Goal: Information Seeking & Learning: Learn about a topic

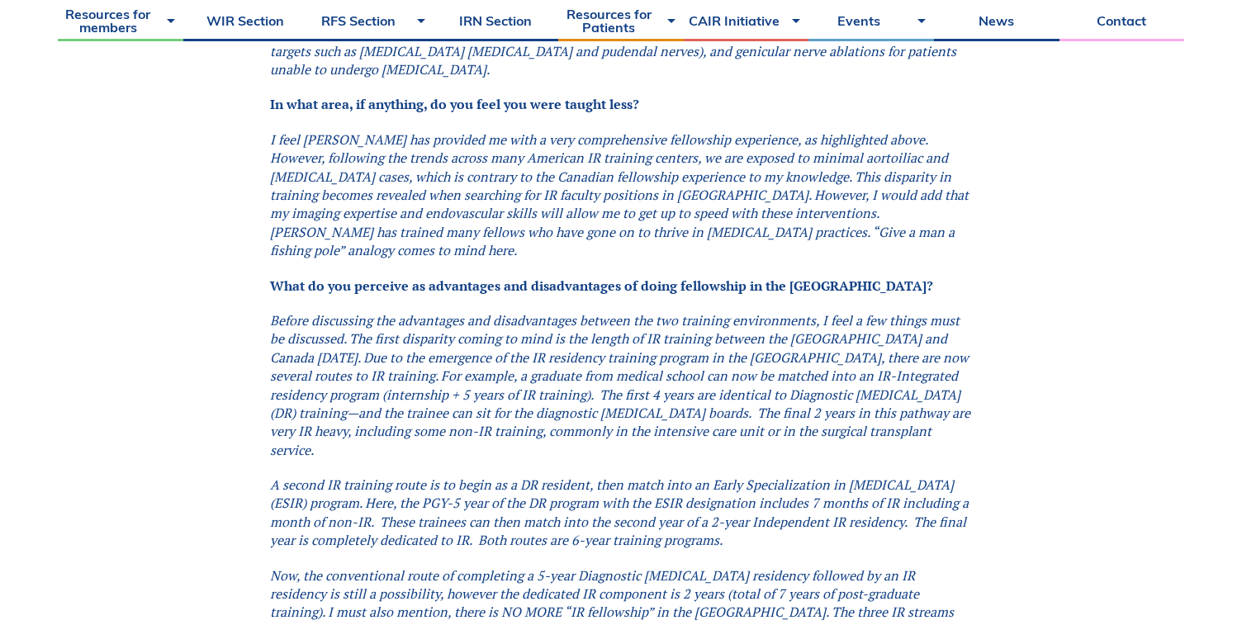
scroll to position [2782, 0]
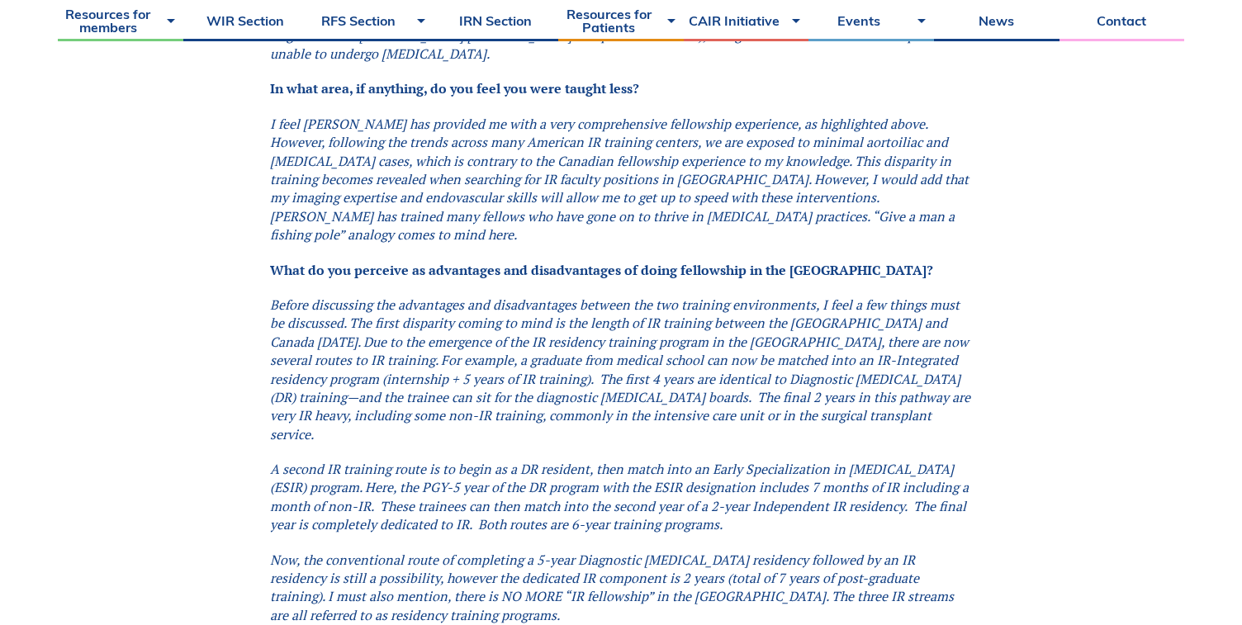
click at [671, 296] on em "Before discussing the advantages and disadvantages between the two training env…" at bounding box center [620, 370] width 700 height 148
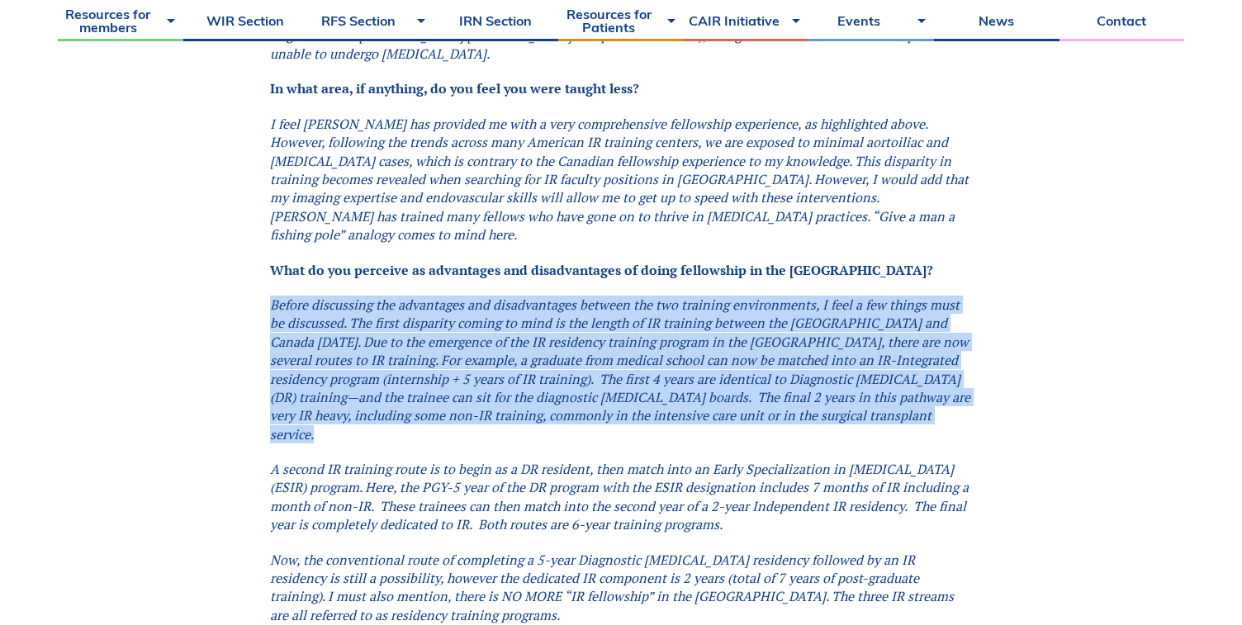
click at [671, 296] on em "Before discussing the advantages and disadvantages between the two training env…" at bounding box center [620, 370] width 700 height 148
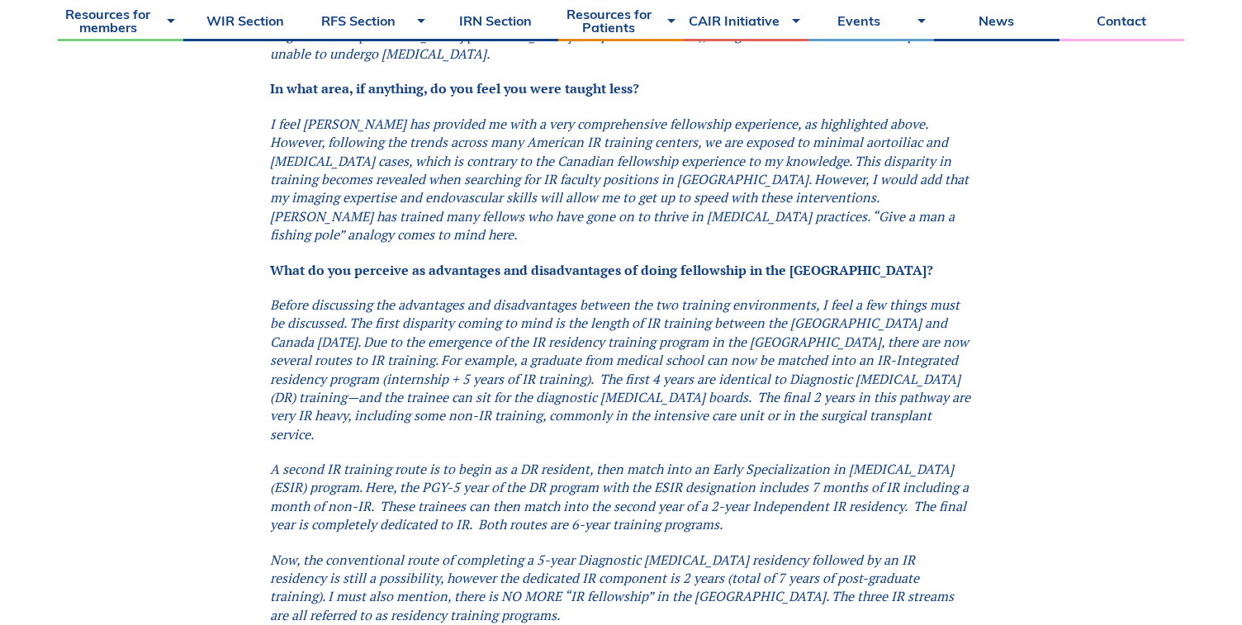
click at [629, 296] on em "Before discussing the advantages and disadvantages between the two training env…" at bounding box center [620, 370] width 700 height 148
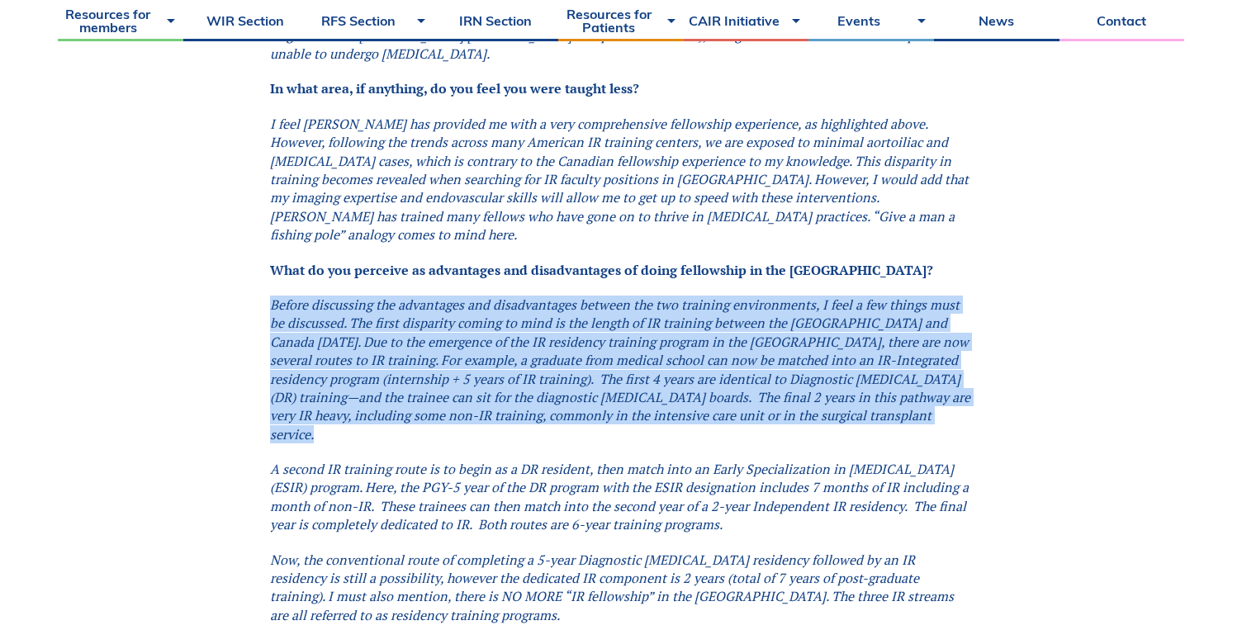
click at [629, 296] on em "Before discussing the advantages and disadvantages between the two training env…" at bounding box center [620, 370] width 700 height 148
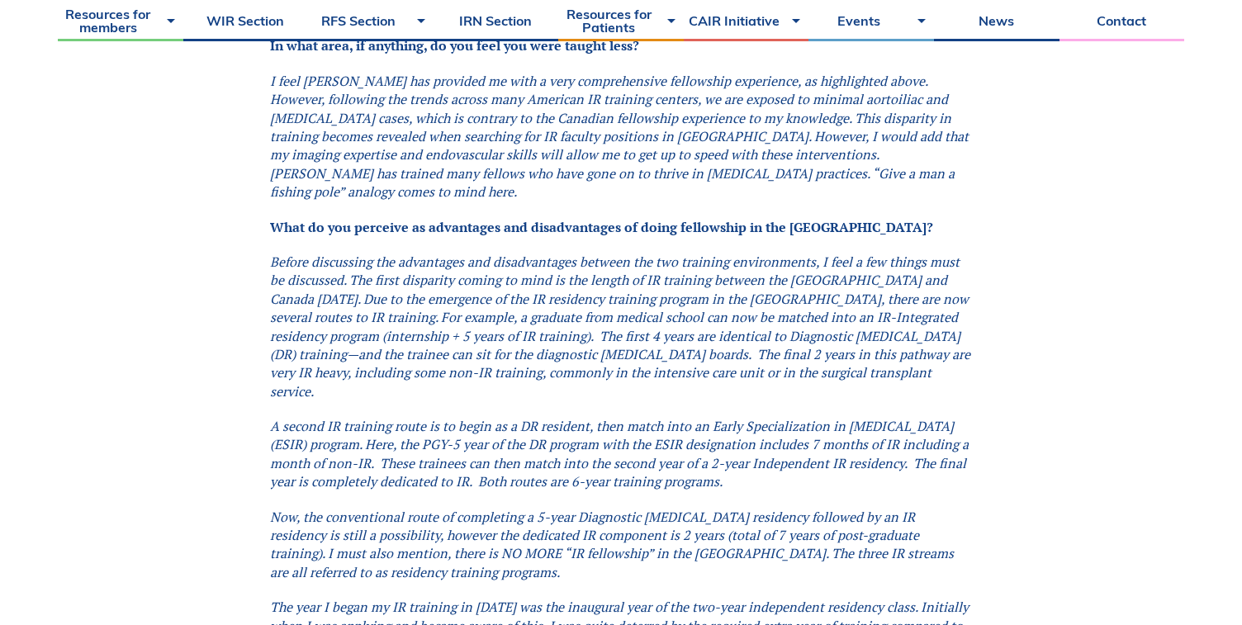
scroll to position [2830, 0]
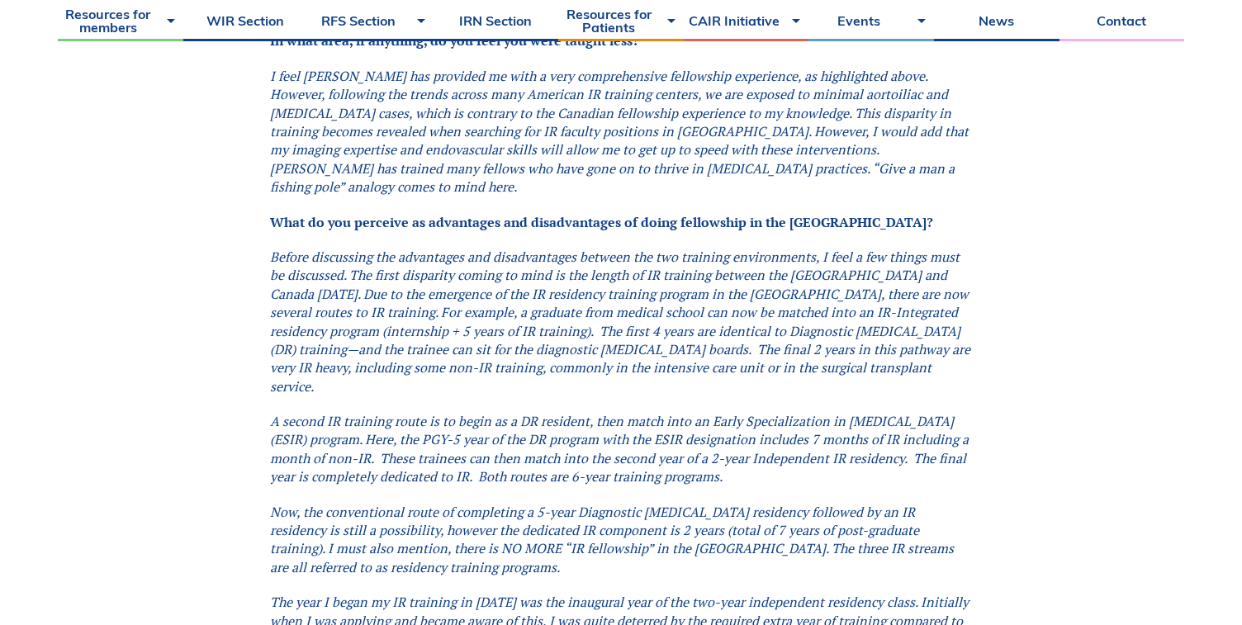
click at [598, 412] on em "A second IR training route is to begin as a DR resident, then match into an Ear…" at bounding box center [619, 449] width 699 height 74
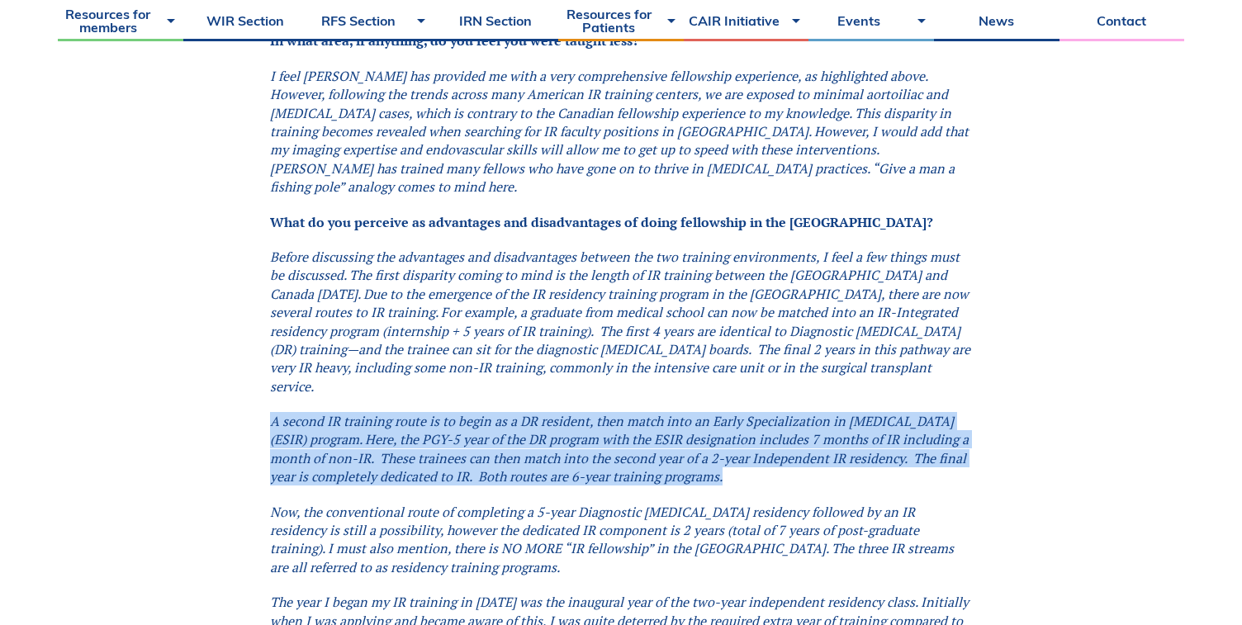
click at [598, 412] on em "A second IR training route is to begin as a DR resident, then match into an Ear…" at bounding box center [619, 449] width 699 height 74
click at [510, 412] on em "A second IR training route is to begin as a DR resident, then match into an Ear…" at bounding box center [619, 449] width 699 height 74
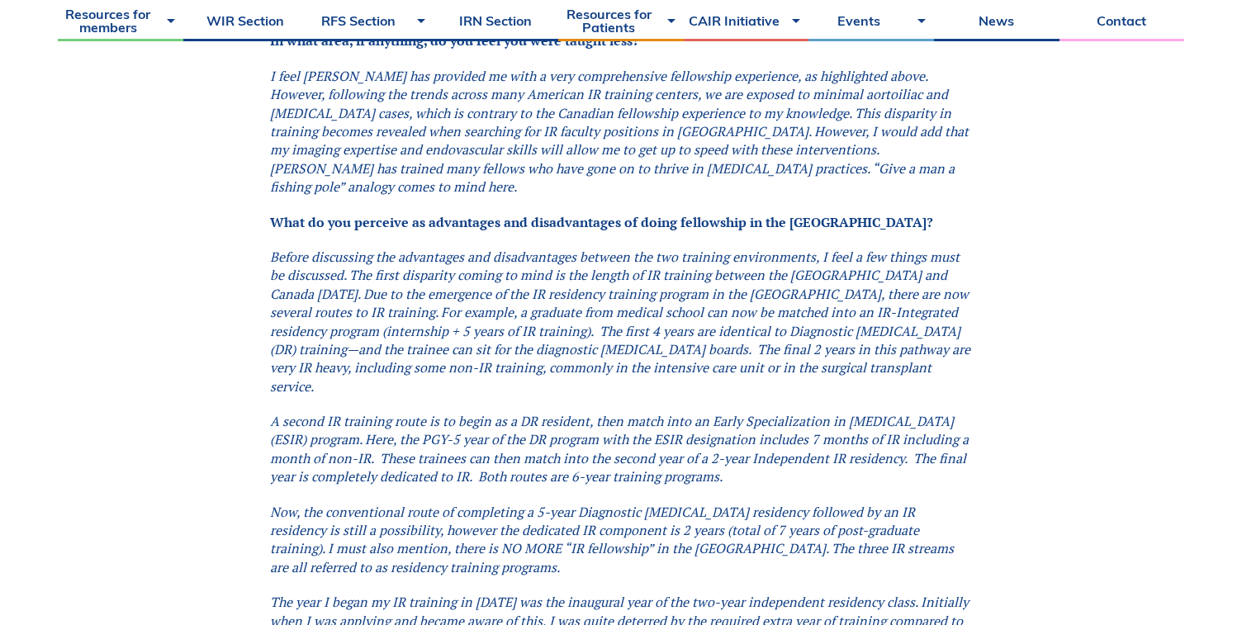
click at [510, 412] on em "A second IR training route is to begin as a DR resident, then match into an Ear…" at bounding box center [619, 449] width 699 height 74
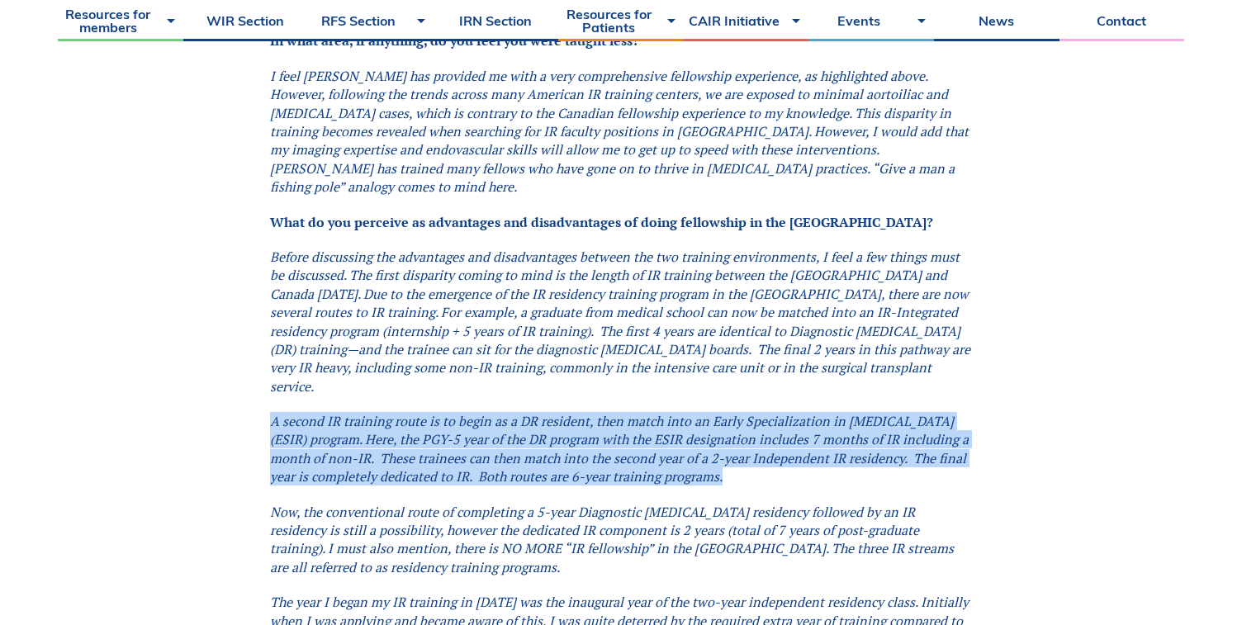
click at [510, 412] on em "A second IR training route is to begin as a DR resident, then match into an Ear…" at bounding box center [619, 449] width 699 height 74
click at [567, 412] on em "A second IR training route is to begin as a DR resident, then match into an Ear…" at bounding box center [619, 449] width 699 height 74
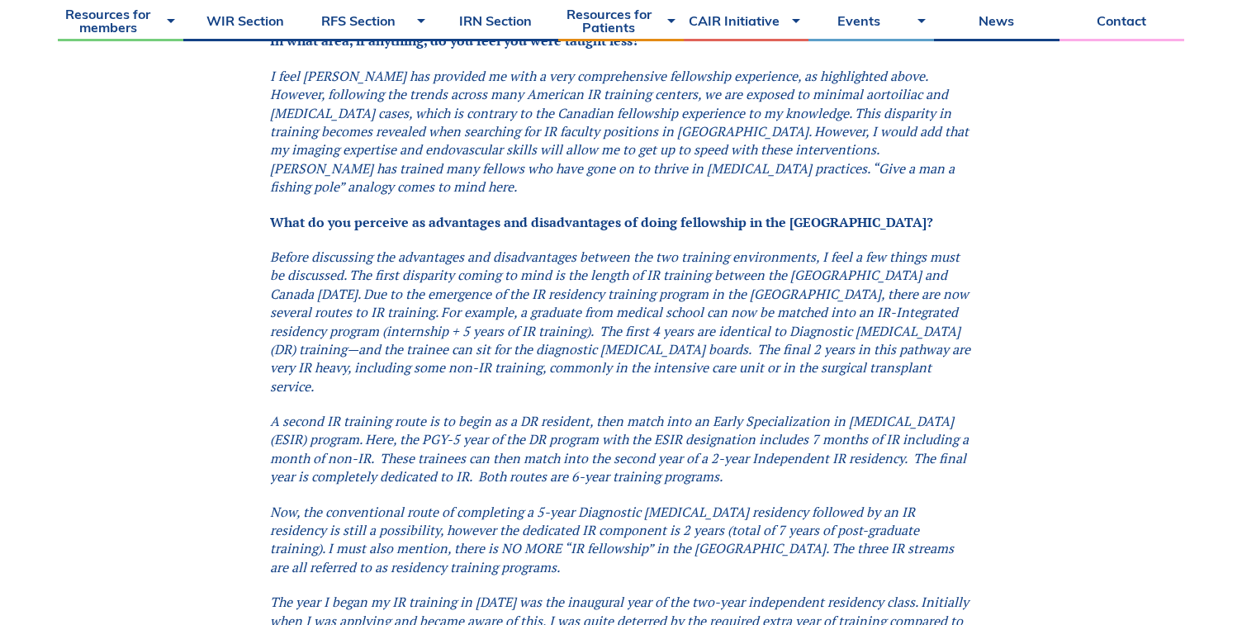
click at [567, 412] on em "A second IR training route is to begin as a DR resident, then match into an Ear…" at bounding box center [619, 449] width 699 height 74
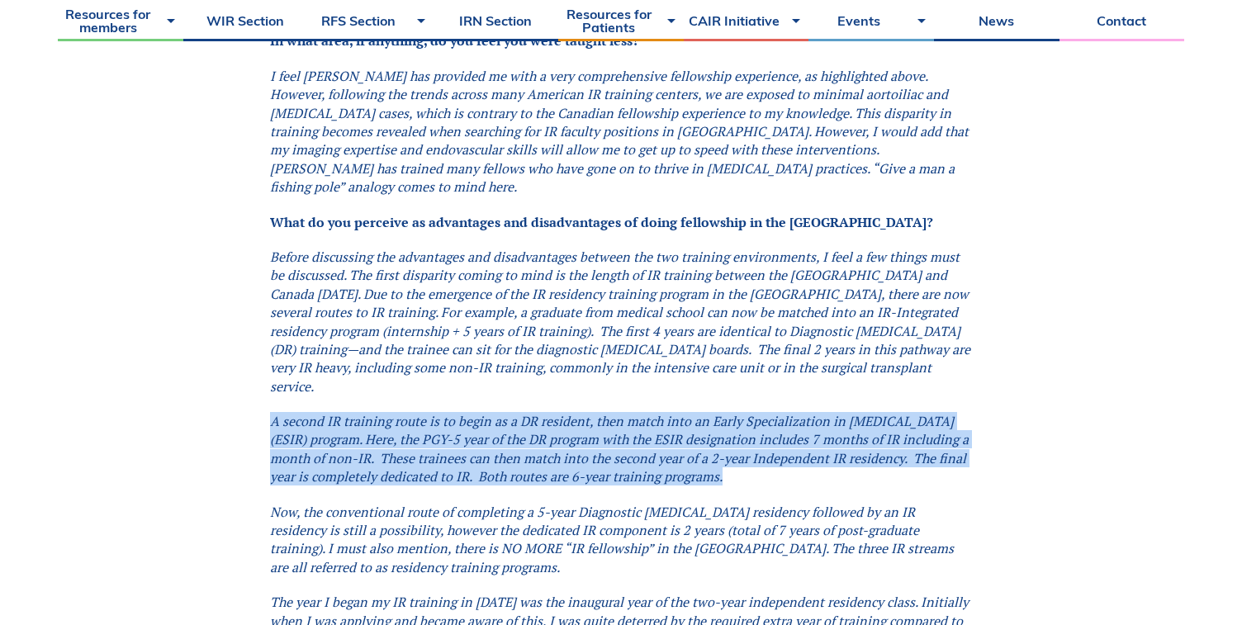
click at [567, 412] on em "A second IR training route is to begin as a DR resident, then match into an Ear…" at bounding box center [619, 449] width 699 height 74
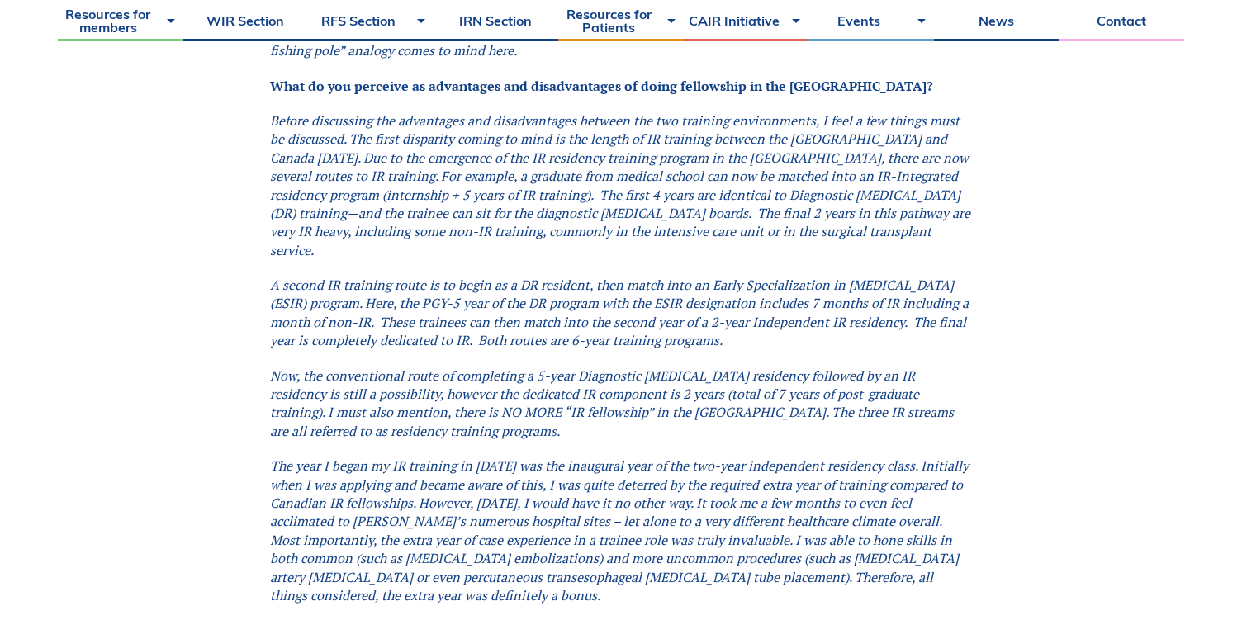
scroll to position [2965, 0]
click at [653, 277] on em "A second IR training route is to begin as a DR resident, then match into an Ear…" at bounding box center [619, 314] width 699 height 74
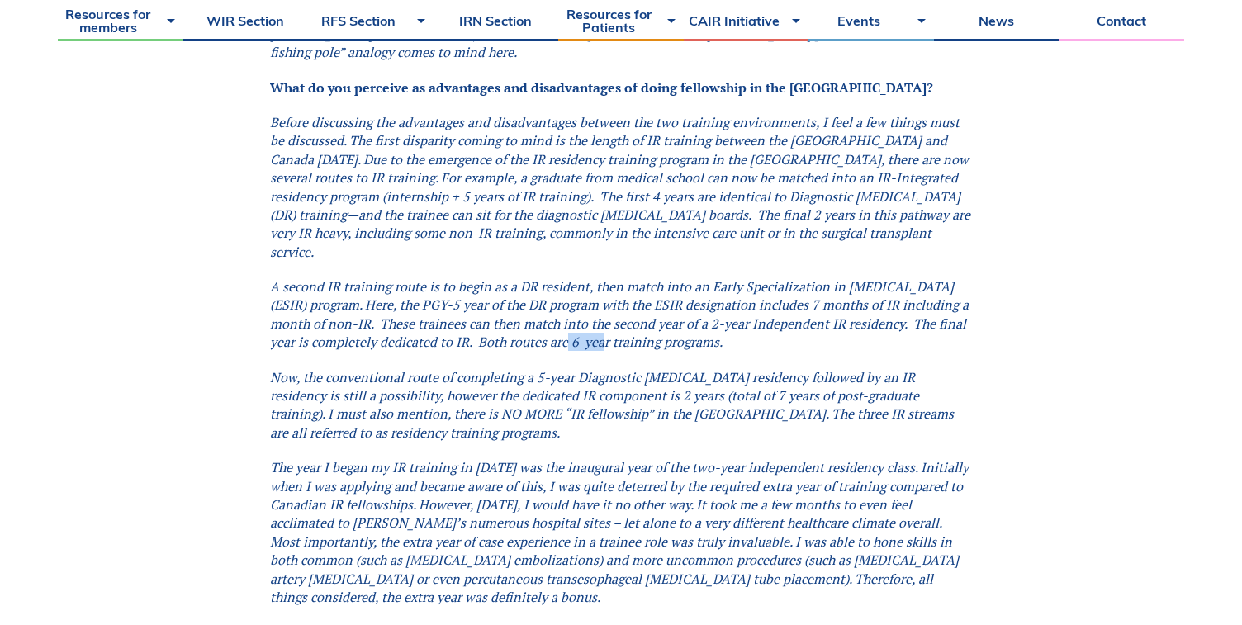
click at [653, 277] on em "A second IR training route is to begin as a DR resident, then match into an Ear…" at bounding box center [619, 314] width 699 height 74
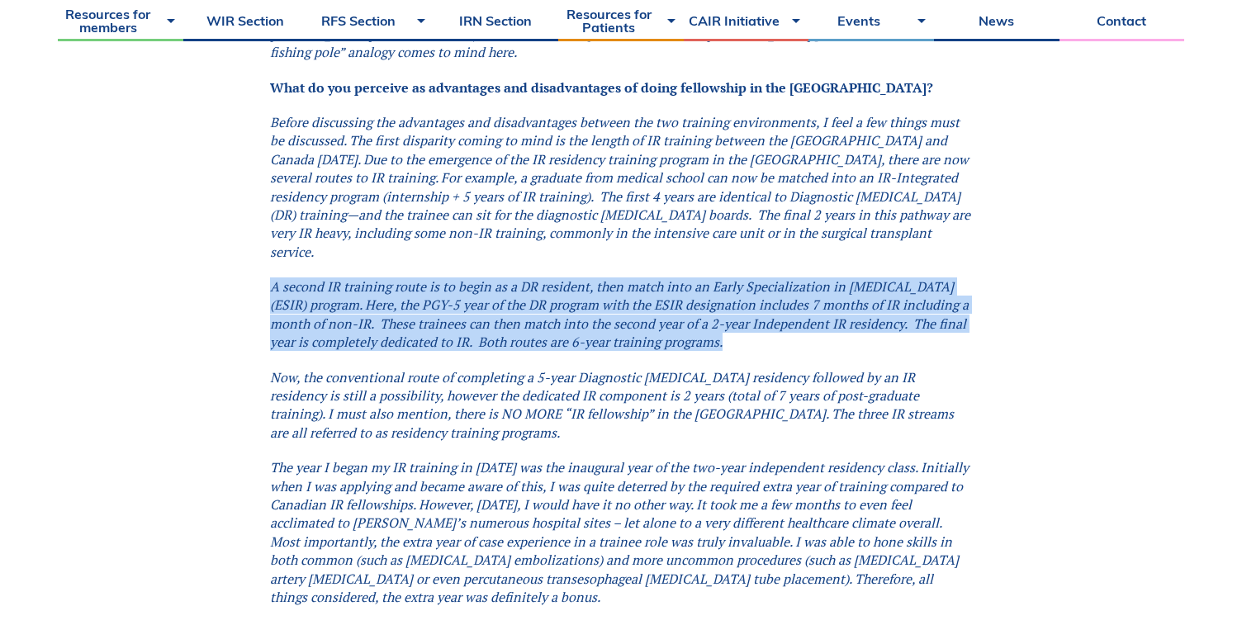
click at [645, 368] on em "Now, the conventional route of completing a 5-year Diagnostic [MEDICAL_DATA] re…" at bounding box center [612, 405] width 684 height 74
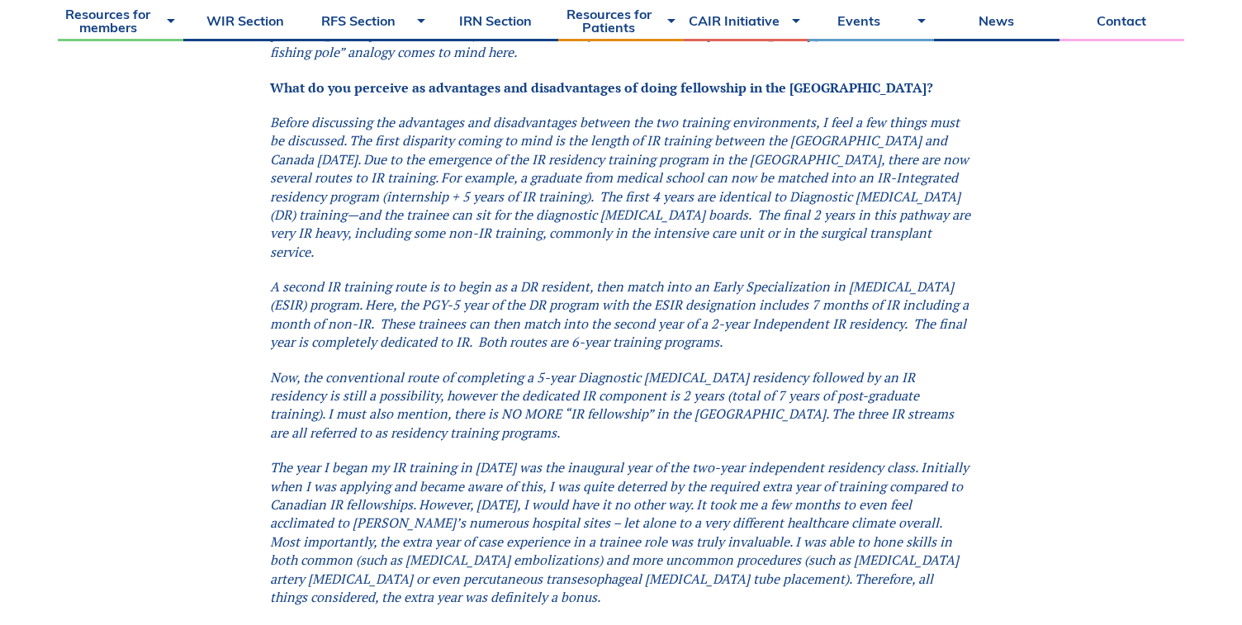
click at [562, 368] on em "Now, the conventional route of completing a 5-year Diagnostic [MEDICAL_DATA] re…" at bounding box center [612, 405] width 684 height 74
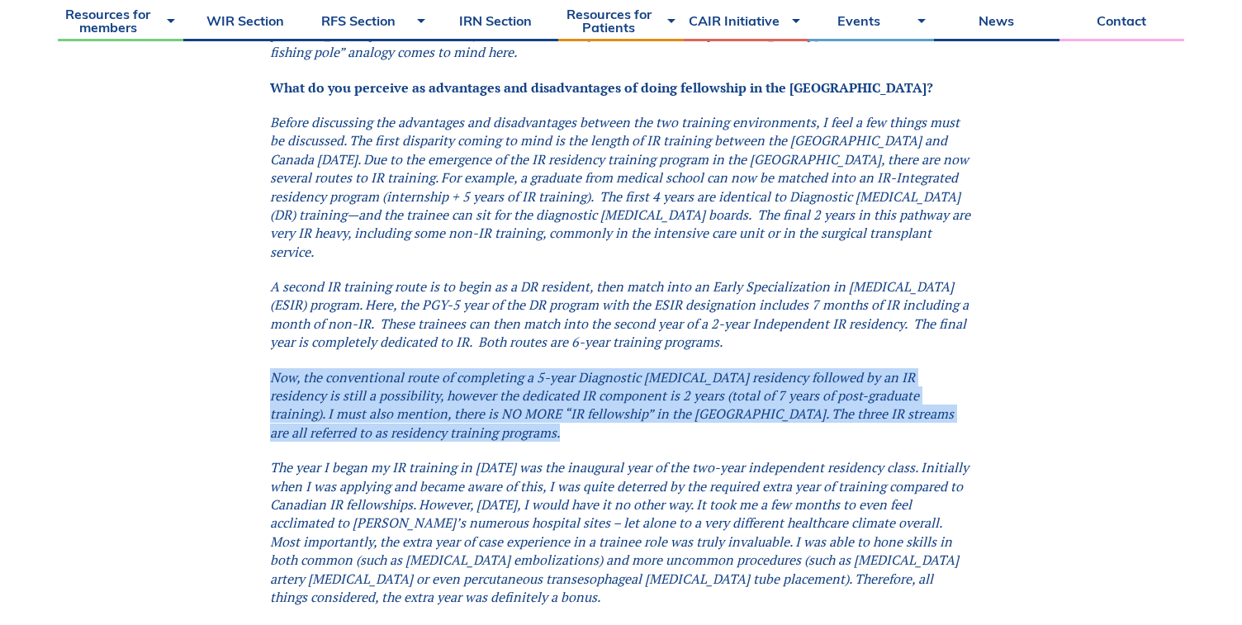
click at [856, 368] on em "Now, the conventional route of completing a 5-year Diagnostic [MEDICAL_DATA] re…" at bounding box center [612, 405] width 684 height 74
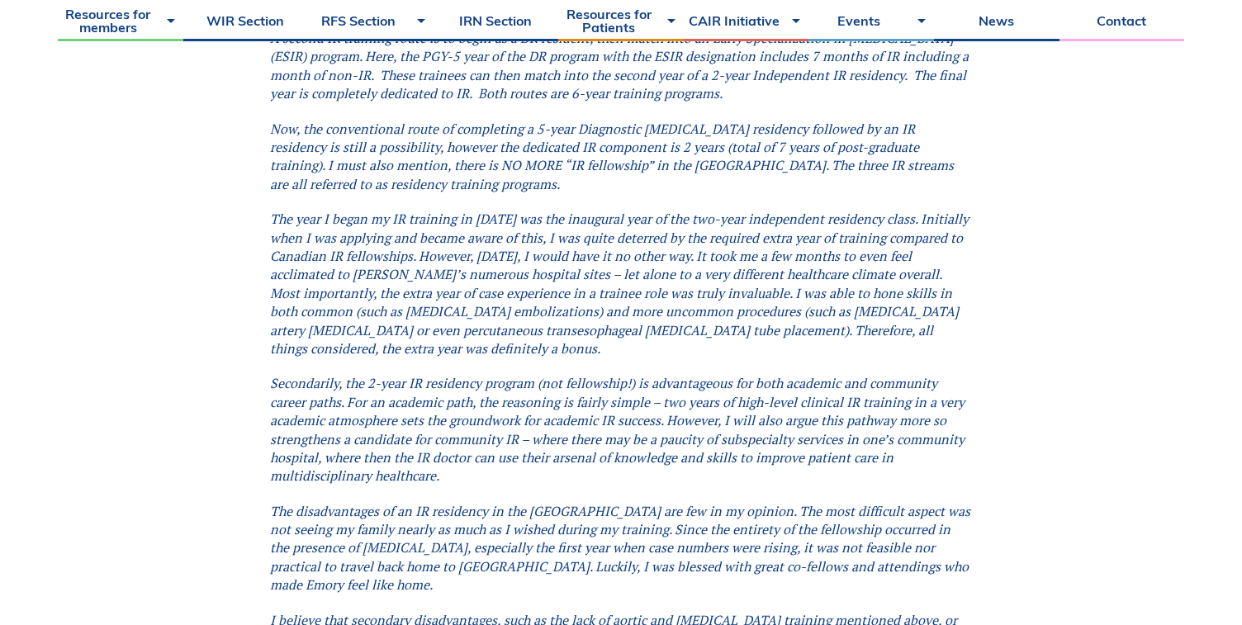
scroll to position [3211, 0]
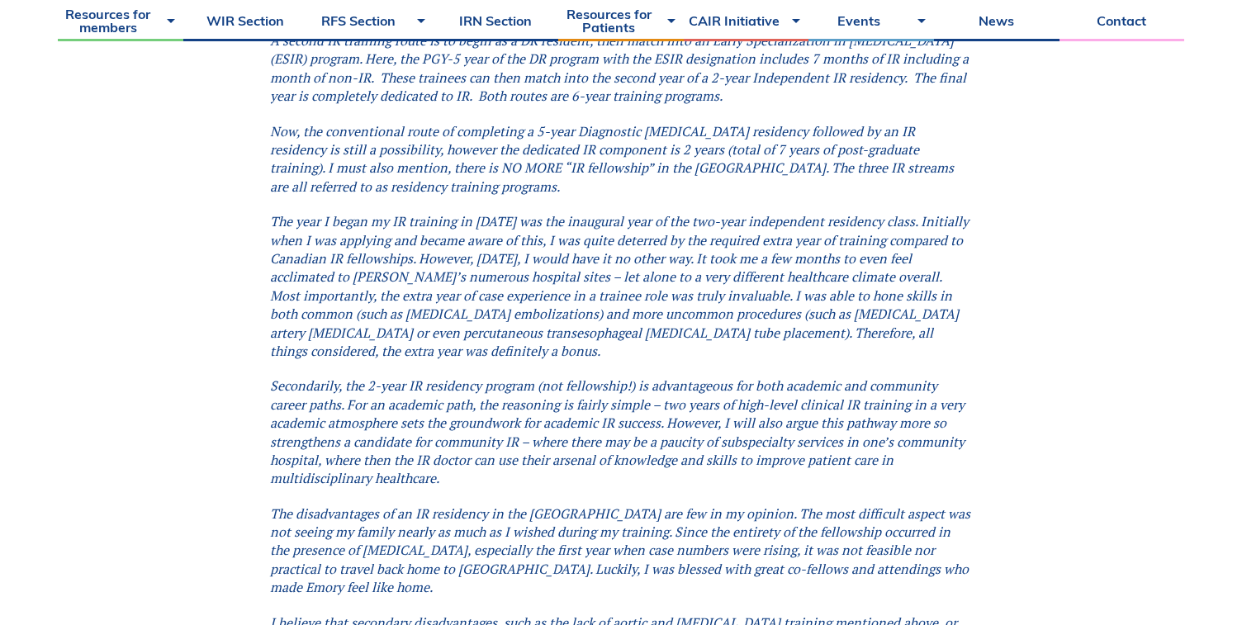
click at [676, 212] on em "The year I began my IR training in [DATE] was the inaugural year of the two-yea…" at bounding box center [619, 286] width 699 height 148
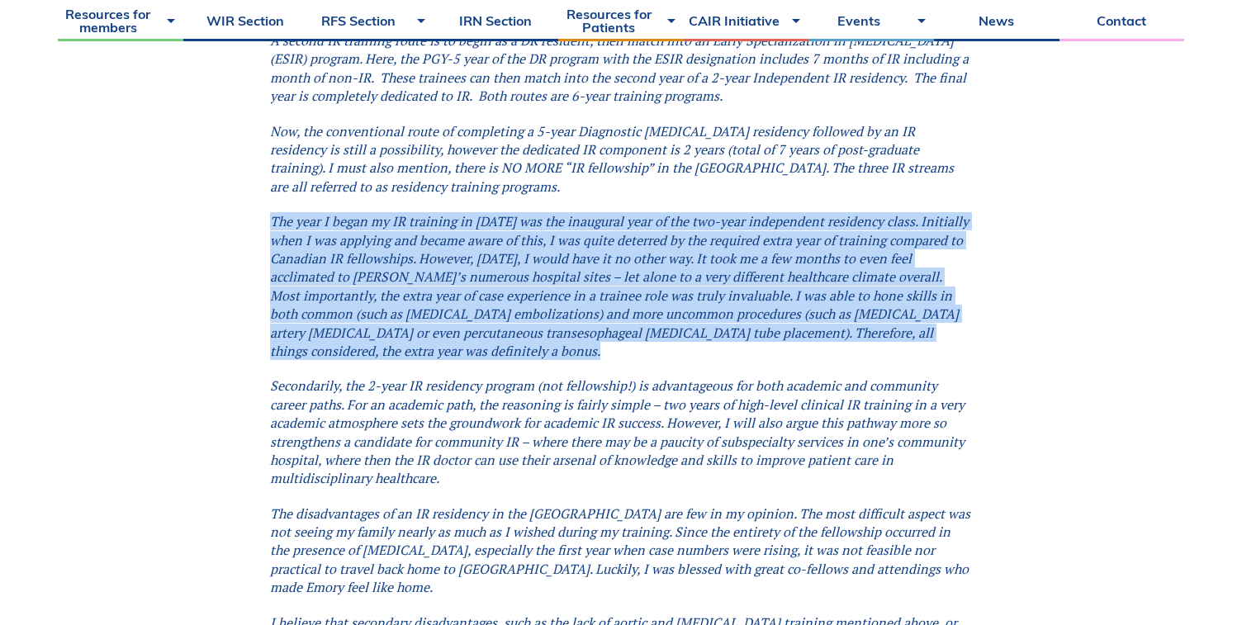
click at [676, 212] on em "The year I began my IR training in [DATE] was the inaugural year of the two-yea…" at bounding box center [619, 286] width 699 height 148
click at [696, 212] on em "The year I began my IR training in [DATE] was the inaugural year of the two-yea…" at bounding box center [619, 286] width 699 height 148
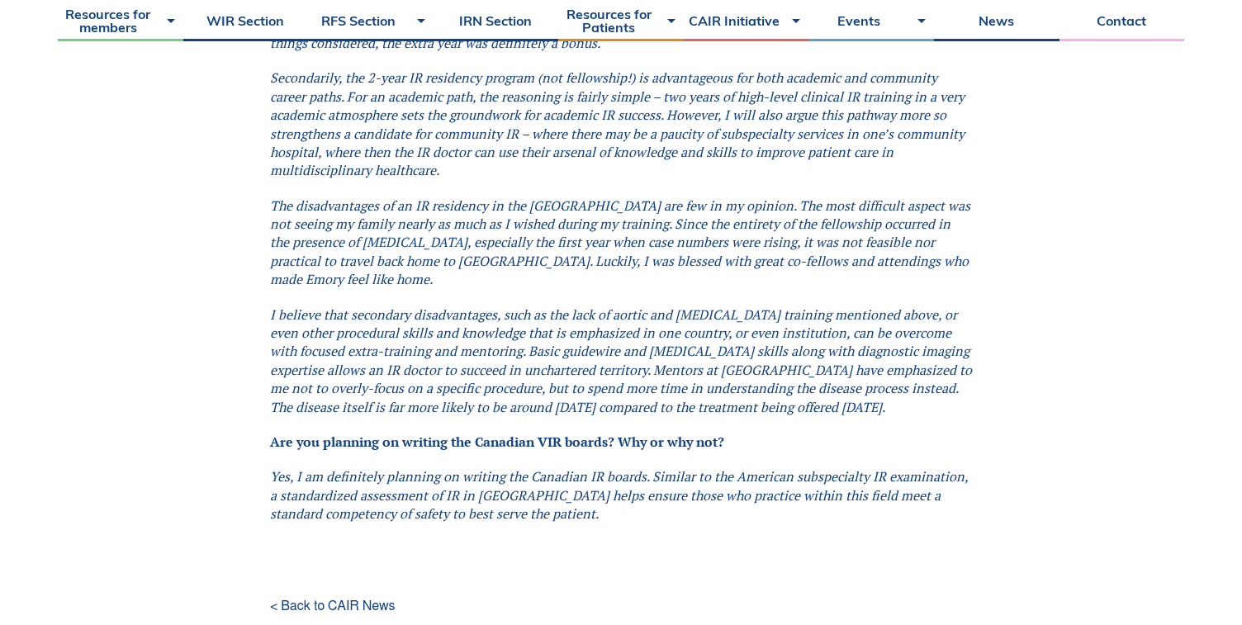
scroll to position [3604, 0]
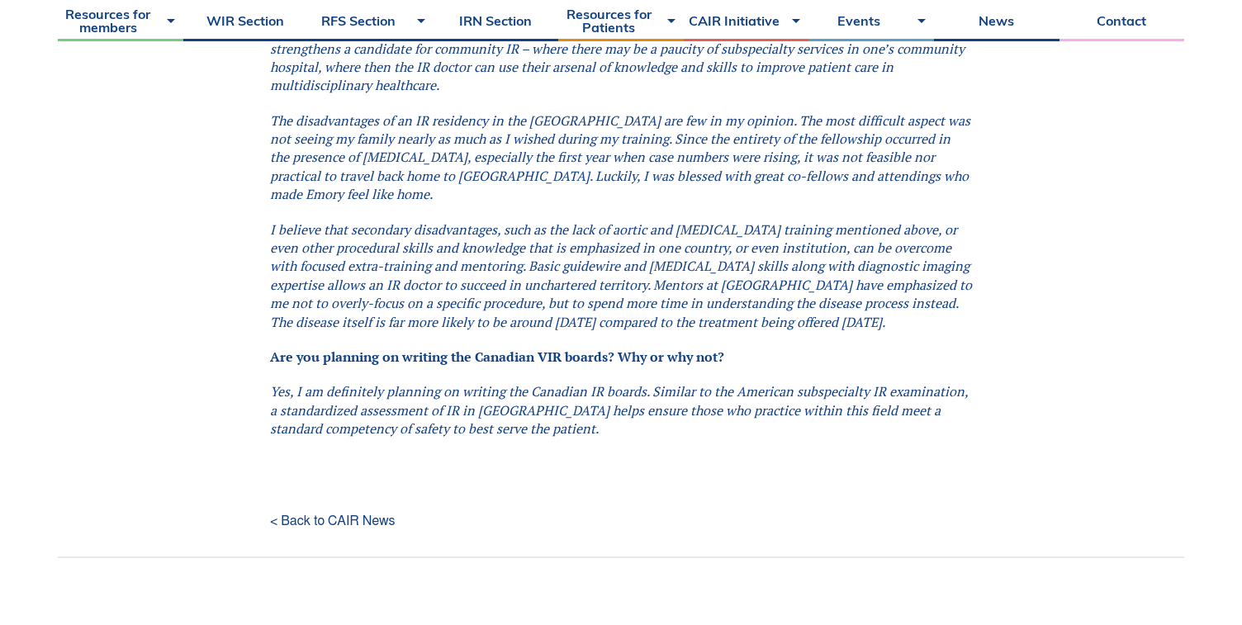
click at [756, 382] on em "Yes, I am definitely planning on writing the Canadian IR boards. Similar to the…" at bounding box center [619, 409] width 698 height 55
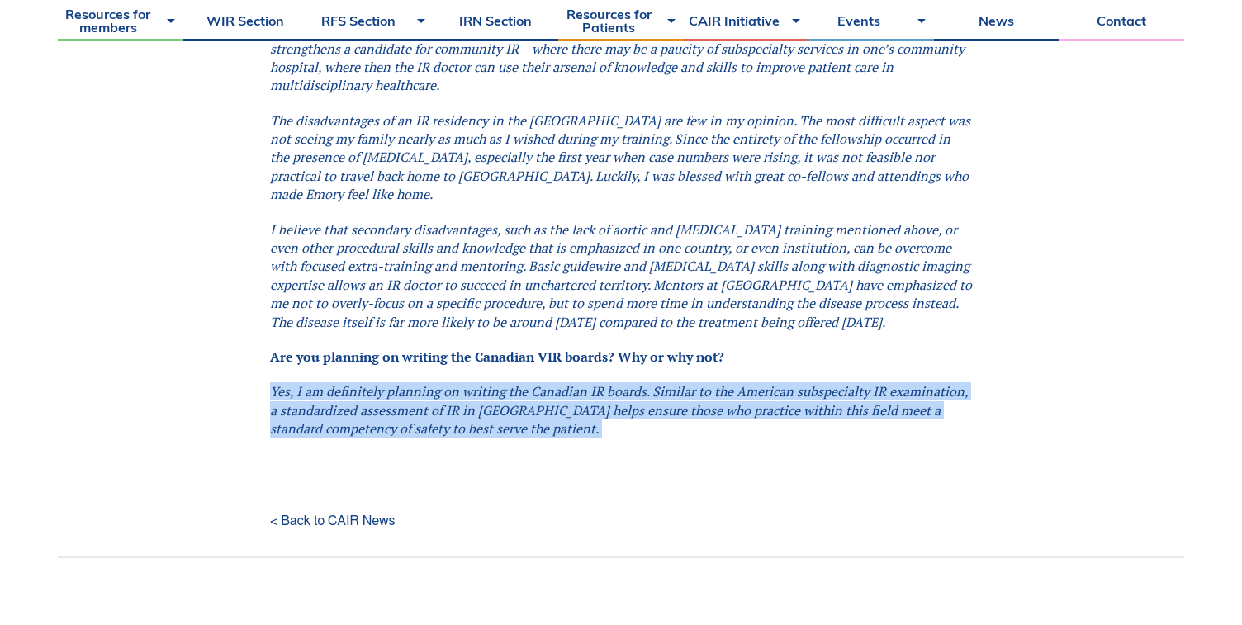
click at [615, 382] on em "Yes, I am definitely planning on writing the Canadian IR boards. Similar to the…" at bounding box center [619, 409] width 698 height 55
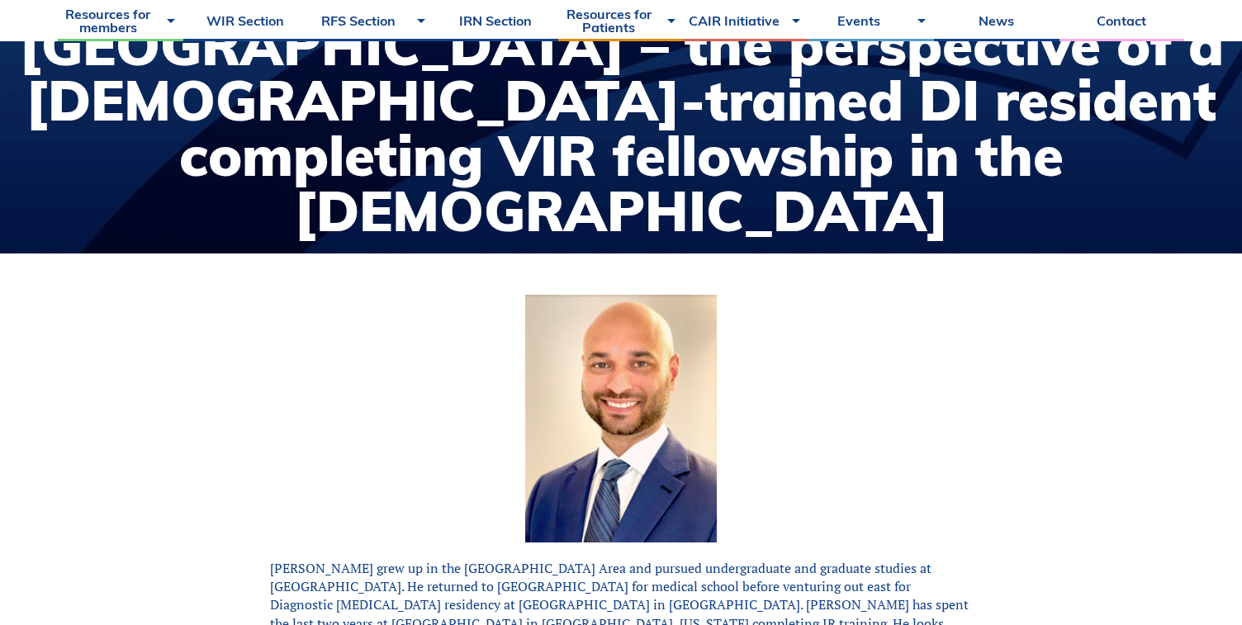
scroll to position [324, 0]
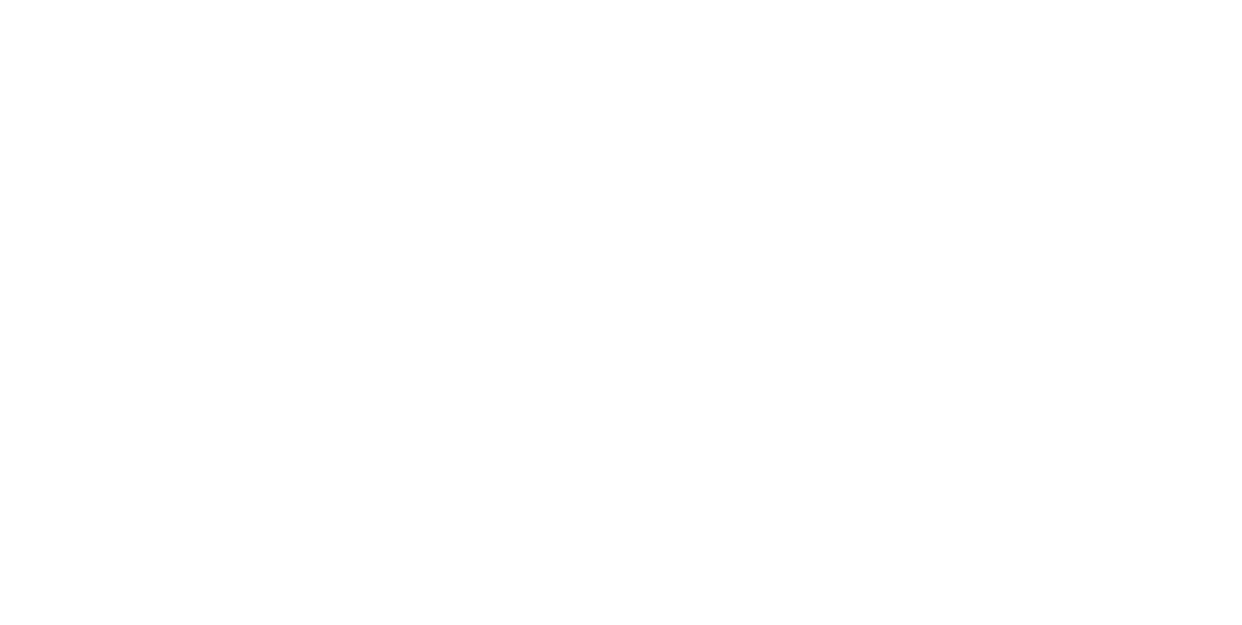
scroll to position [804, 0]
